Goal: Task Accomplishment & Management: Manage account settings

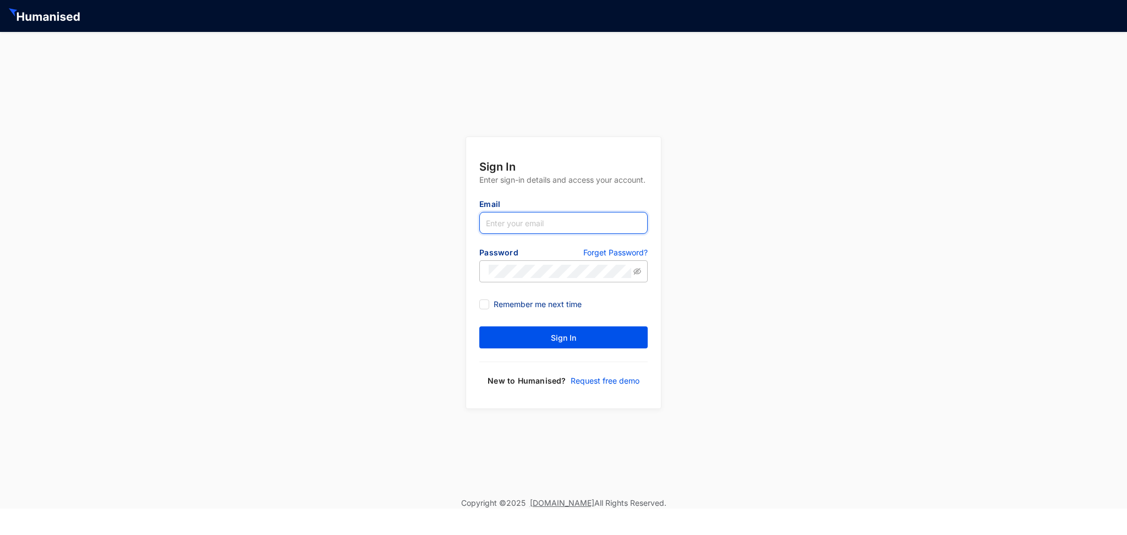
type input "[EMAIL_ADDRESS][DOMAIN_NAME]"
drag, startPoint x: 564, startPoint y: 225, endPoint x: 515, endPoint y: 233, distance: 49.7
click at [515, 233] on input "[EMAIL_ADDRESS][DOMAIN_NAME]" at bounding box center [563, 223] width 168 height 22
click at [411, 381] on div "Sign In Enter sign-in details and access your account. Email piyumi@slpg.lk Pas…" at bounding box center [563, 265] width 1127 height 466
click at [533, 340] on button "Sign In" at bounding box center [563, 337] width 168 height 22
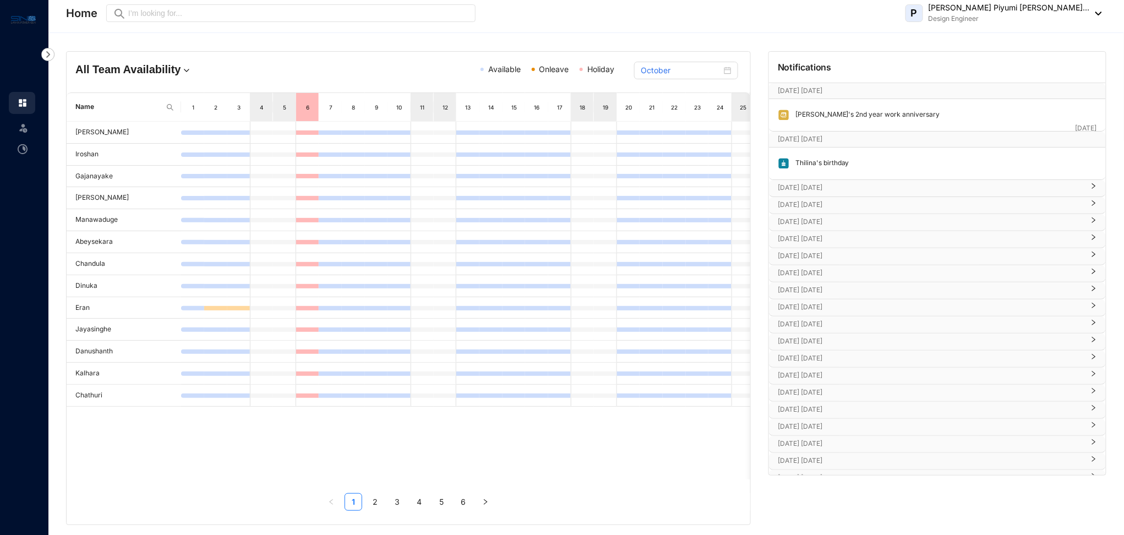
click at [447, 502] on link "5" at bounding box center [441, 502] width 17 height 17
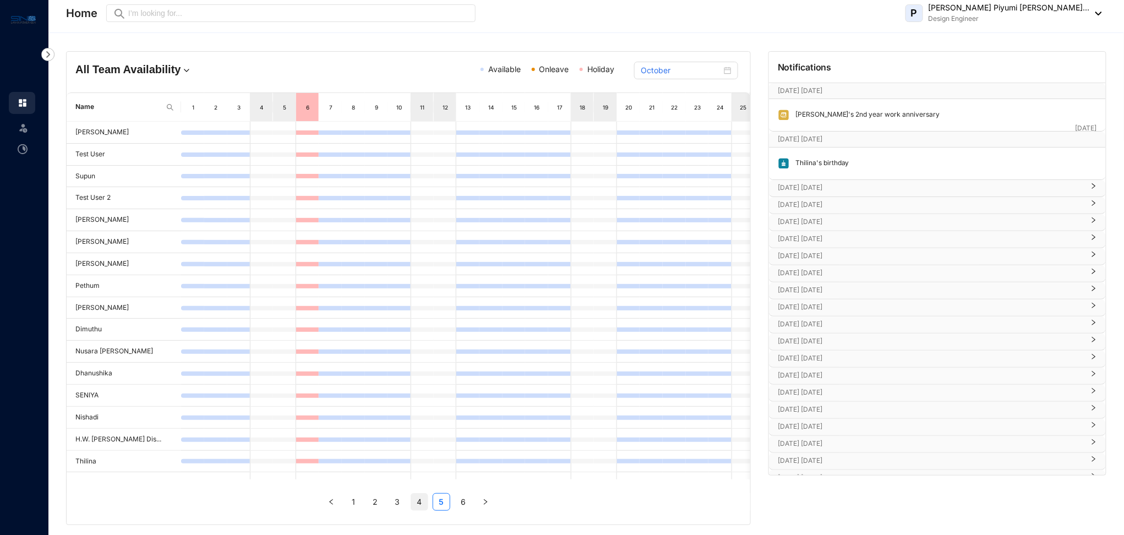
click at [411, 504] on link "4" at bounding box center [419, 502] width 17 height 17
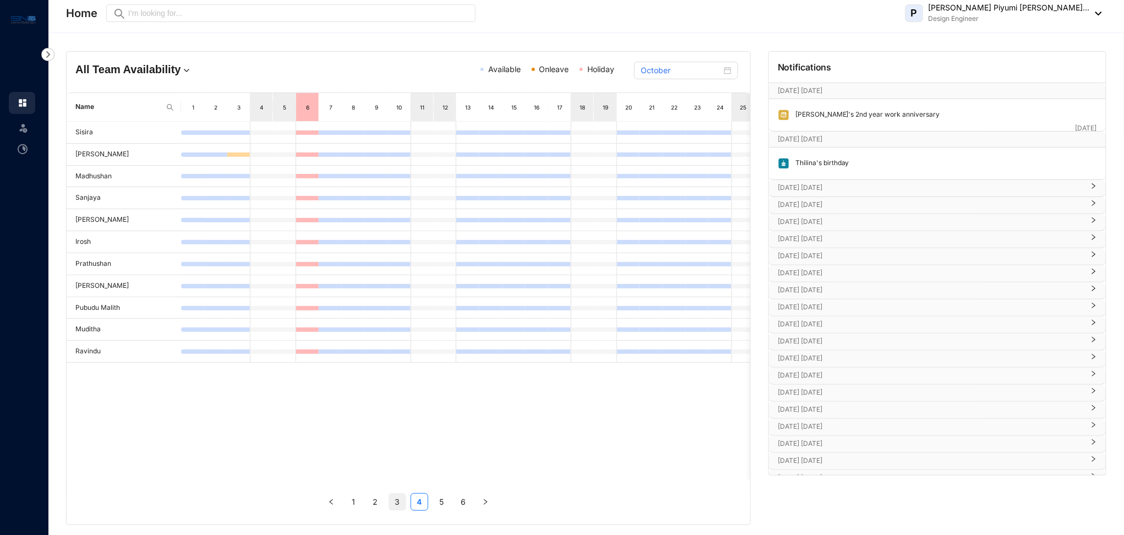
click at [399, 506] on link "3" at bounding box center [397, 502] width 17 height 17
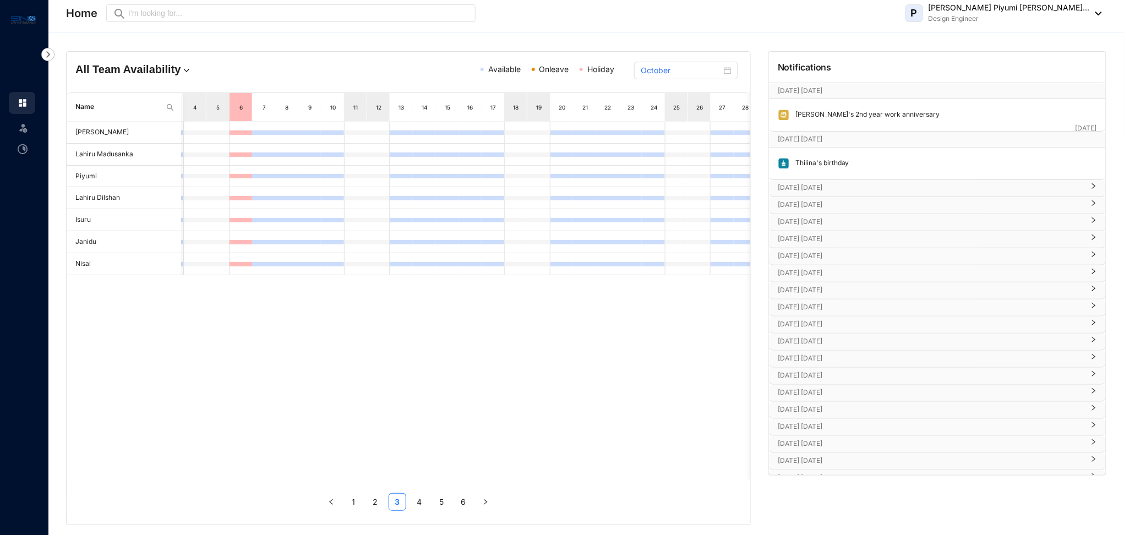
scroll to position [0, 69]
click at [20, 134] on span at bounding box center [23, 127] width 11 height 22
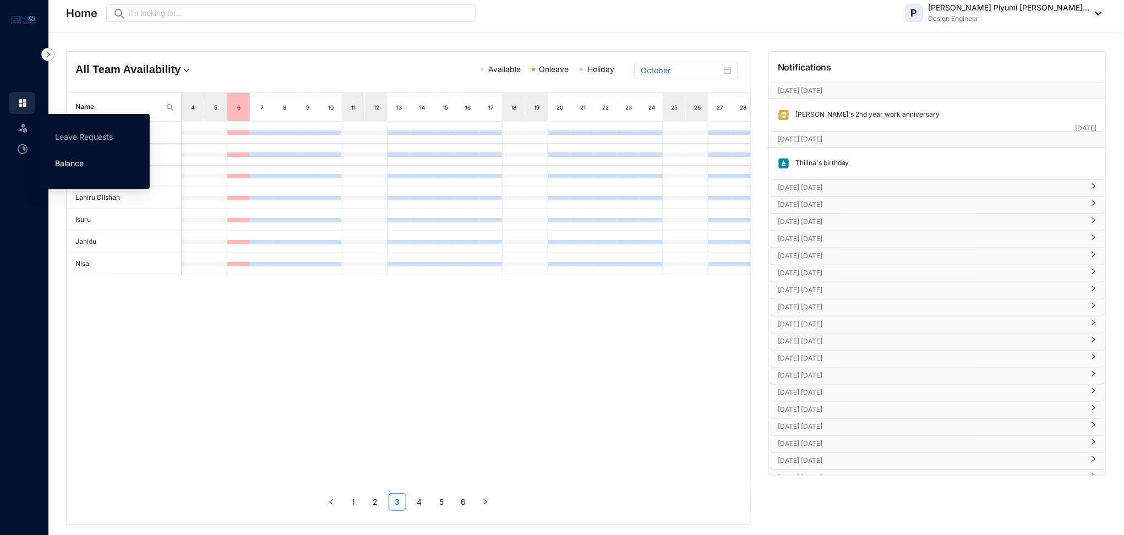
click at [70, 162] on link "Balance" at bounding box center [69, 163] width 29 height 9
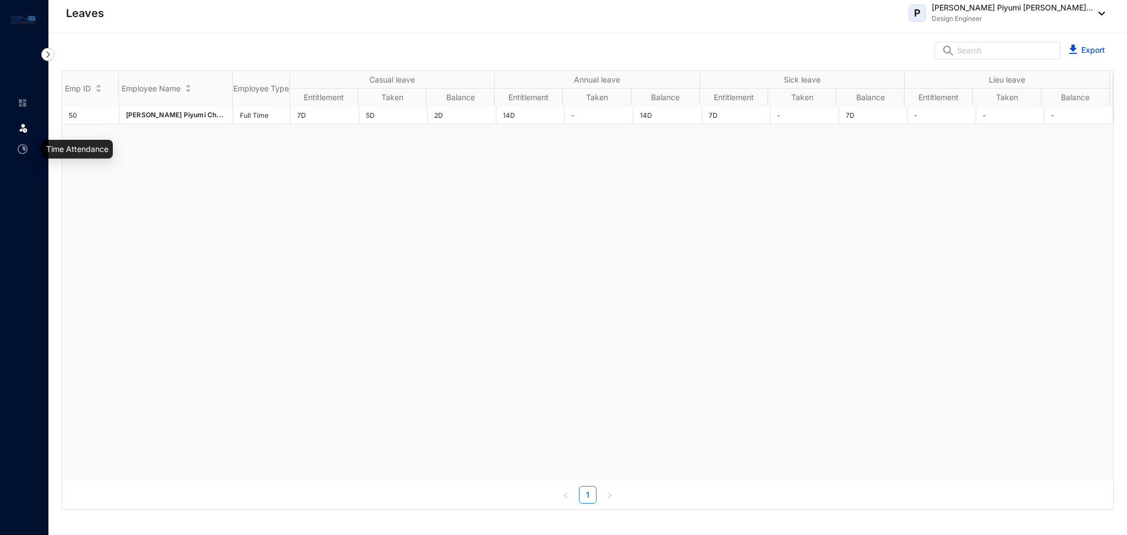
click at [18, 150] on link at bounding box center [32, 149] width 28 height 11
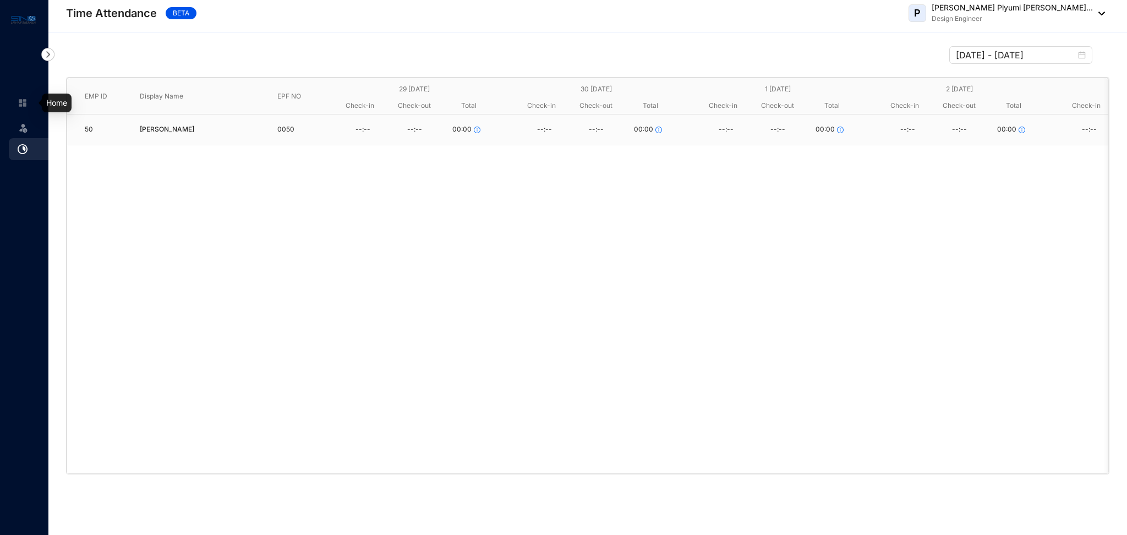
click at [23, 106] on img at bounding box center [23, 103] width 10 height 10
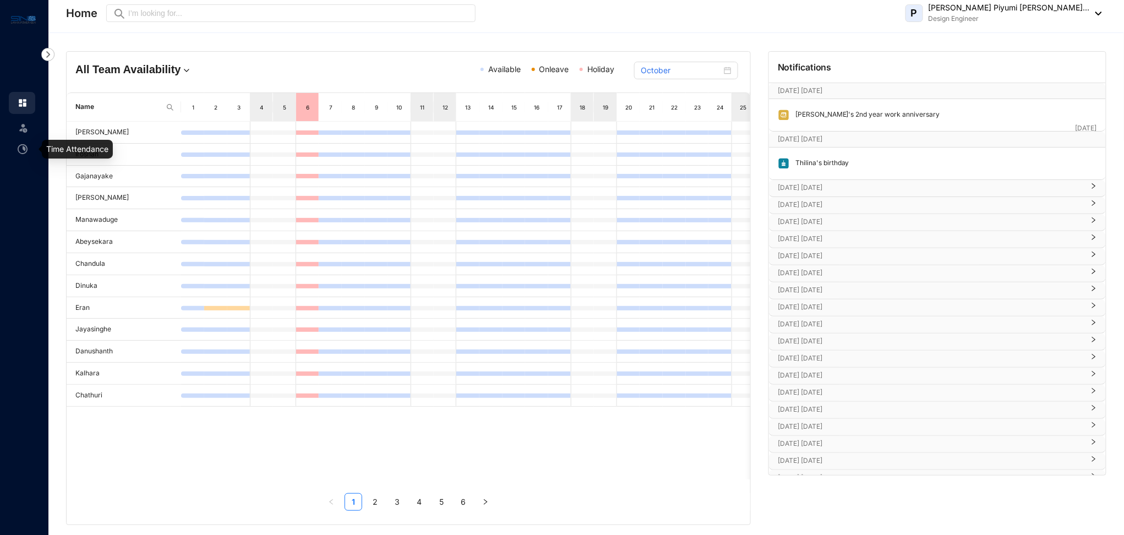
click at [23, 133] on span at bounding box center [23, 127] width 11 height 22
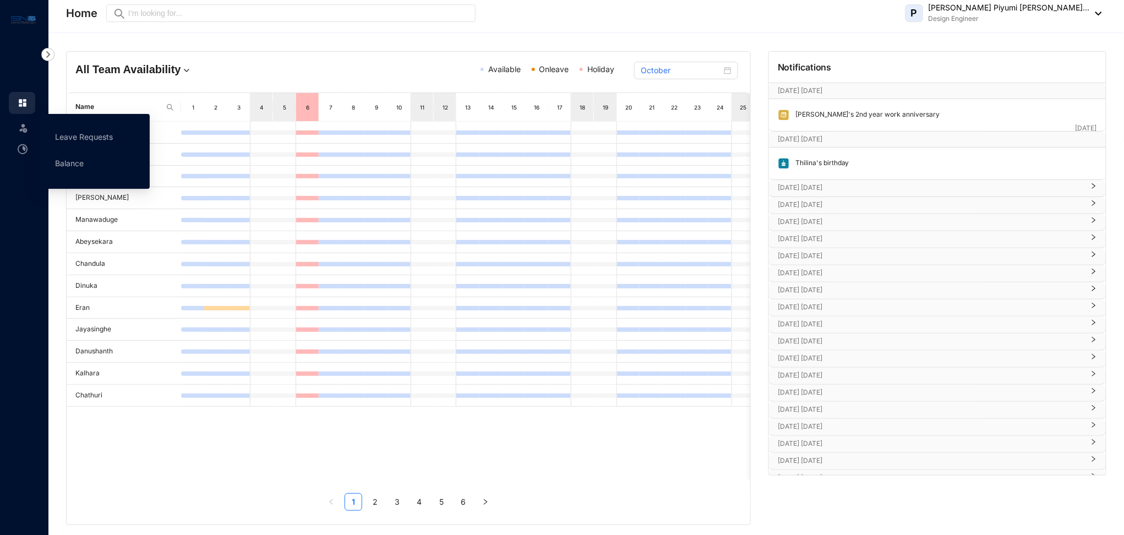
click at [20, 131] on img at bounding box center [23, 127] width 11 height 11
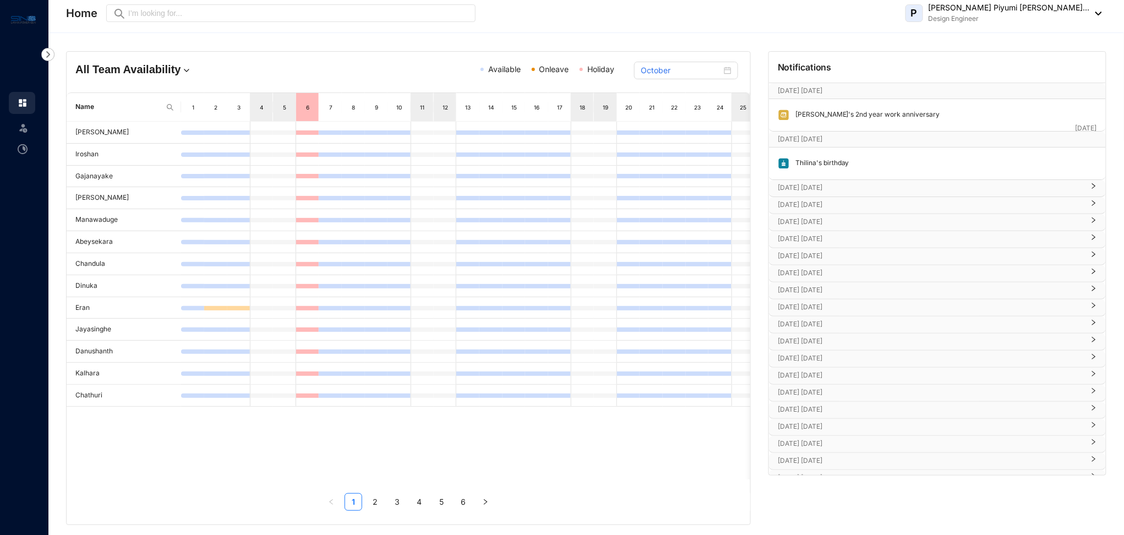
click at [23, 20] on img at bounding box center [23, 19] width 25 height 13
click at [1067, 21] on p "Design Engineer" at bounding box center [1008, 18] width 161 height 11
click at [1015, 43] on link "Profile Details" at bounding box center [1031, 39] width 124 height 11
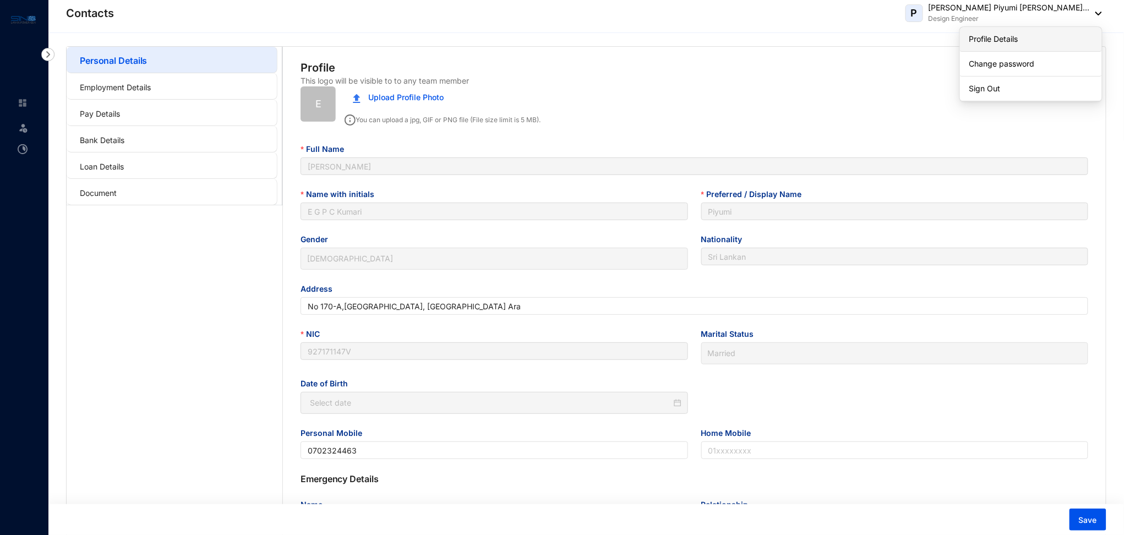
type input "[DATE]"
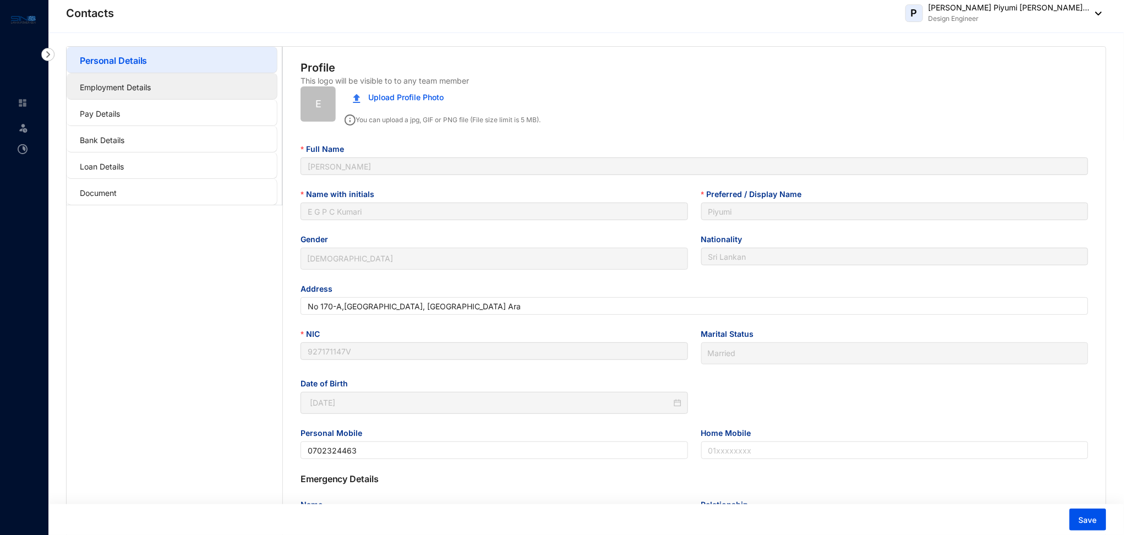
click at [151, 84] on link "Employment Details" at bounding box center [115, 87] width 71 height 9
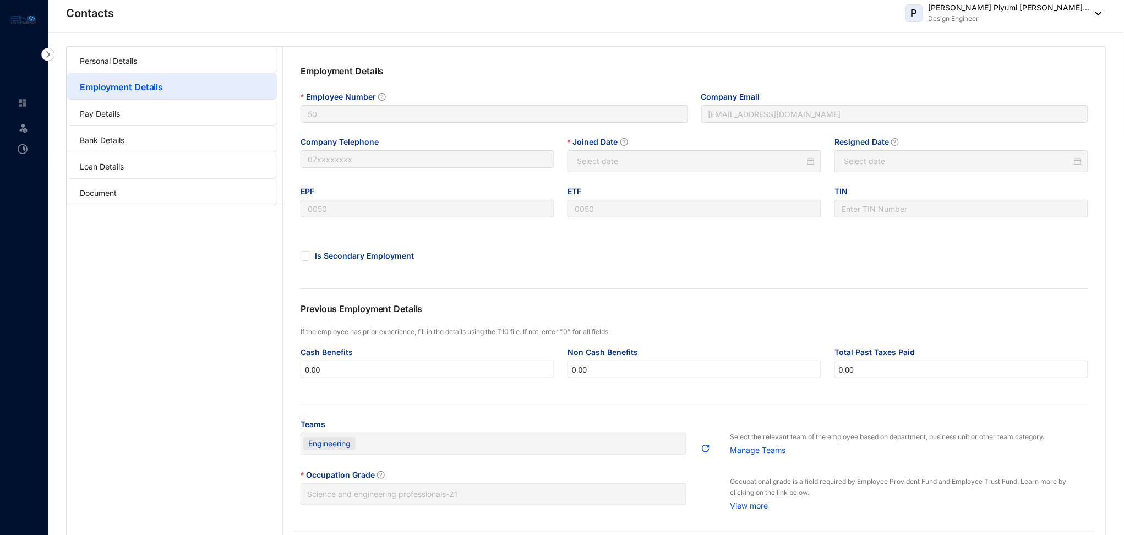
type input "[DATE]"
type input "Invalid Date"
click at [111, 116] on link "Pay Details" at bounding box center [100, 113] width 40 height 9
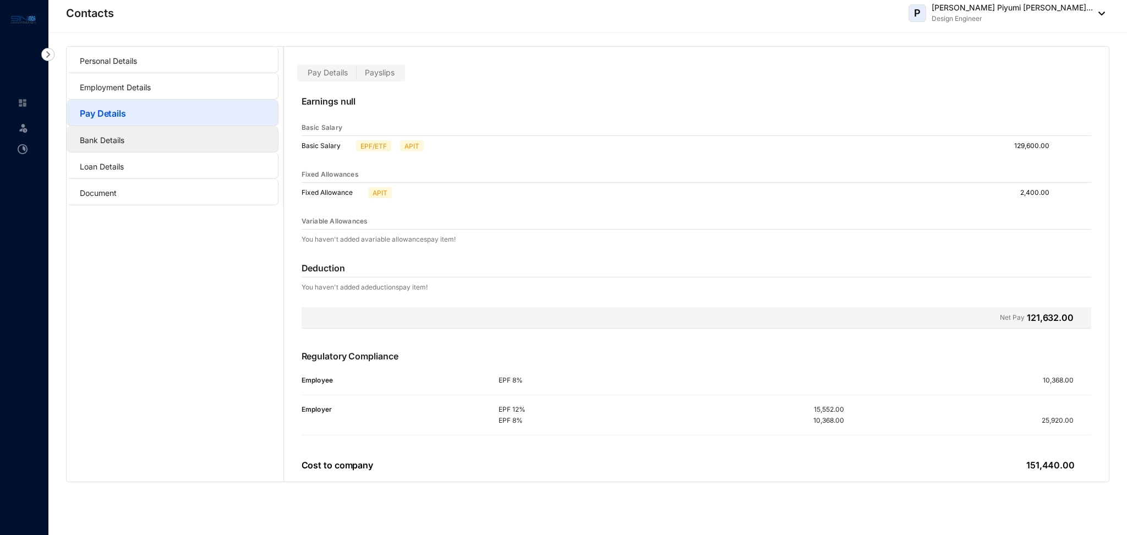
click at [121, 145] on link "Bank Details" at bounding box center [102, 139] width 45 height 9
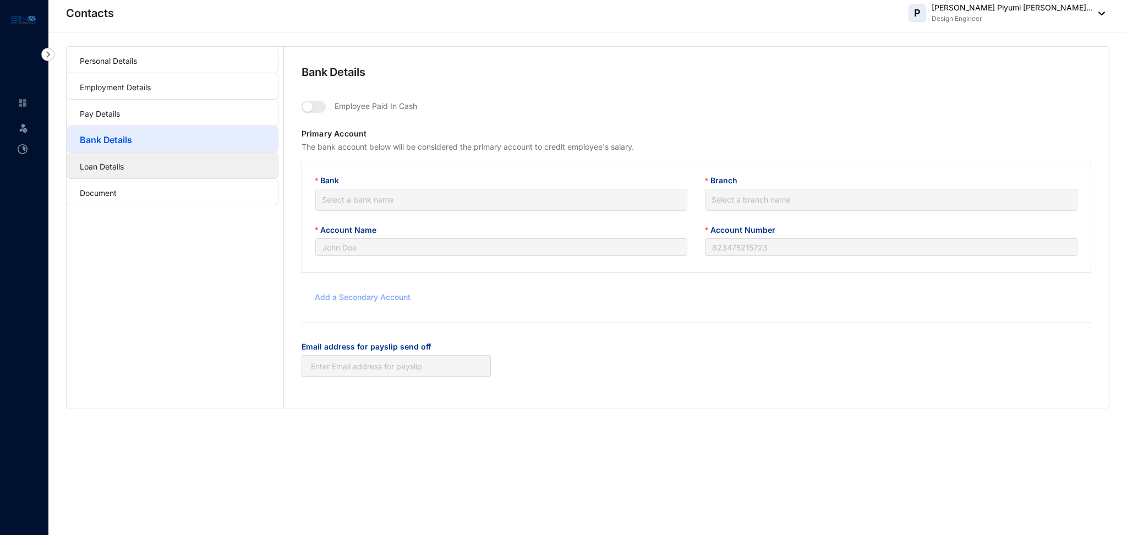
click at [117, 164] on link "Loan Details" at bounding box center [102, 166] width 44 height 9
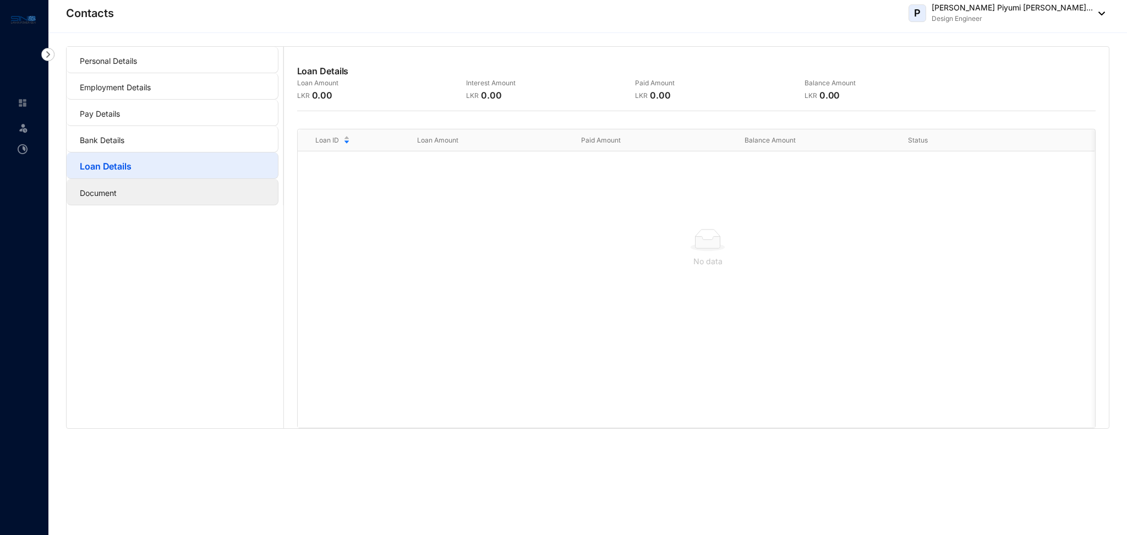
click at [113, 188] on link "Document" at bounding box center [98, 192] width 37 height 9
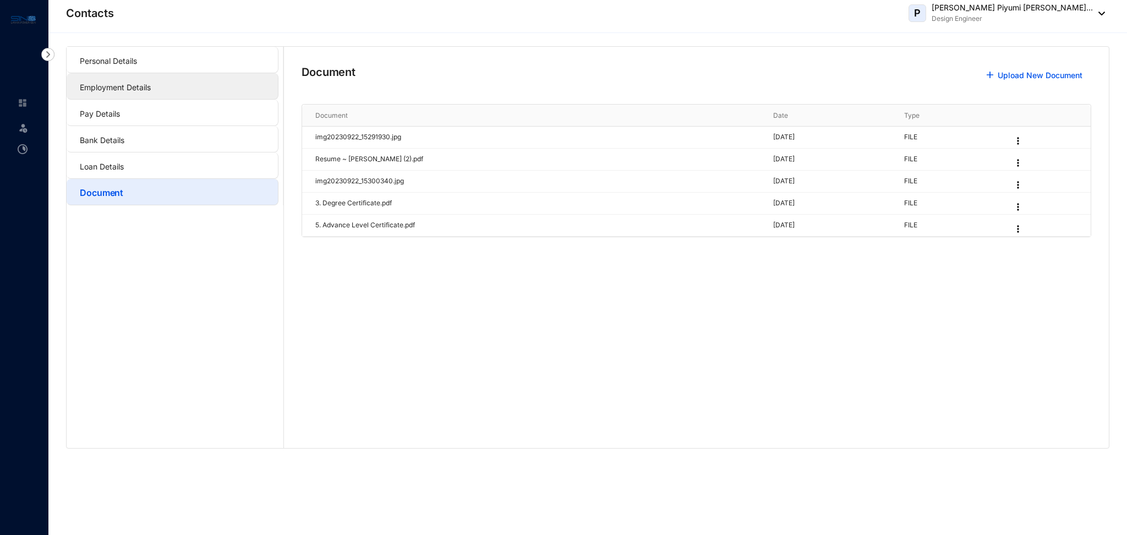
click at [103, 83] on link "Employment Details" at bounding box center [115, 87] width 71 height 9
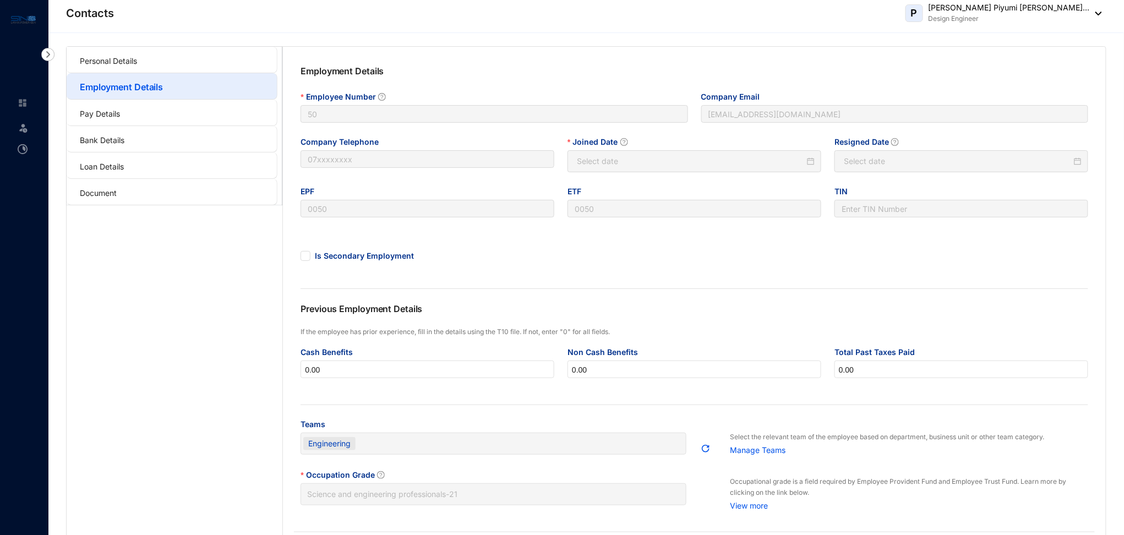
type input "[DATE]"
type input "Invalid Date"
click at [100, 115] on link "Pay Details" at bounding box center [100, 113] width 40 height 9
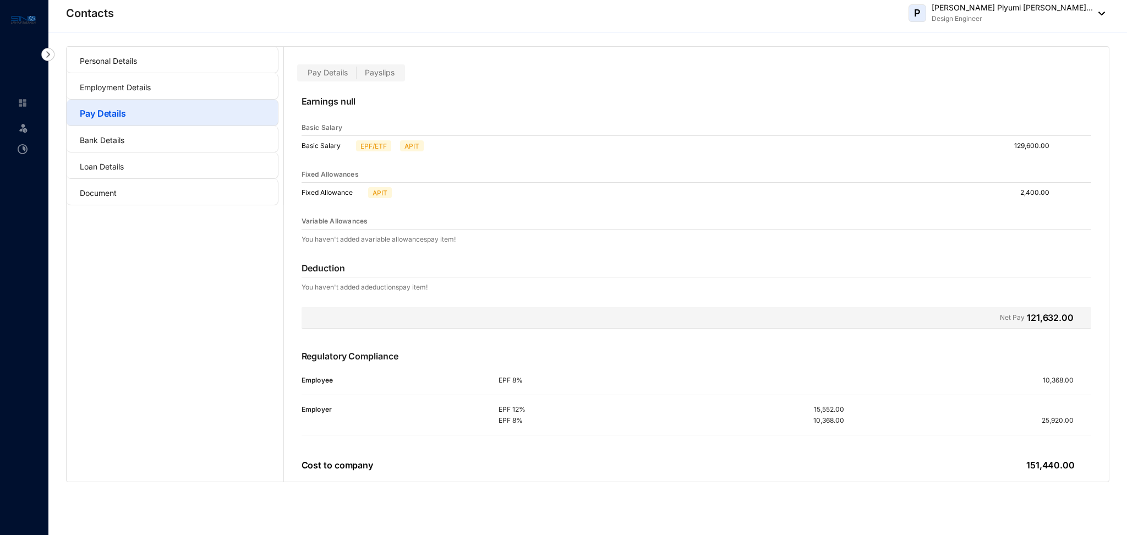
click at [380, 75] on span "Payslips" at bounding box center [380, 72] width 30 height 9
click at [357, 75] on input "Payslips" at bounding box center [357, 75] width 0 height 0
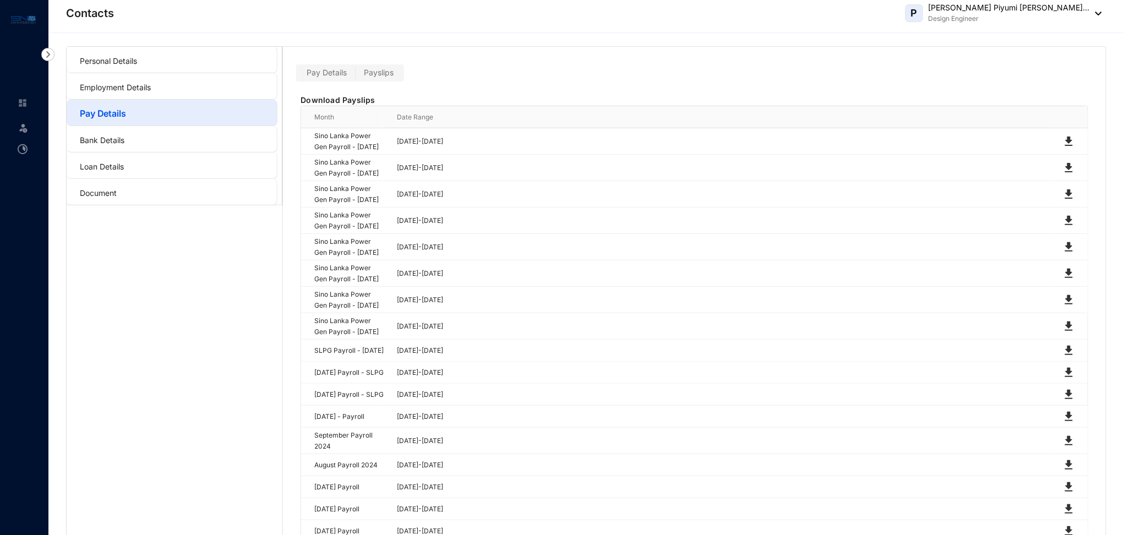
click at [1092, 12] on img at bounding box center [1096, 14] width 12 height 4
click at [1008, 89] on link "Sign Out" at bounding box center [1031, 88] width 124 height 11
